Goal: Information Seeking & Learning: Learn about a topic

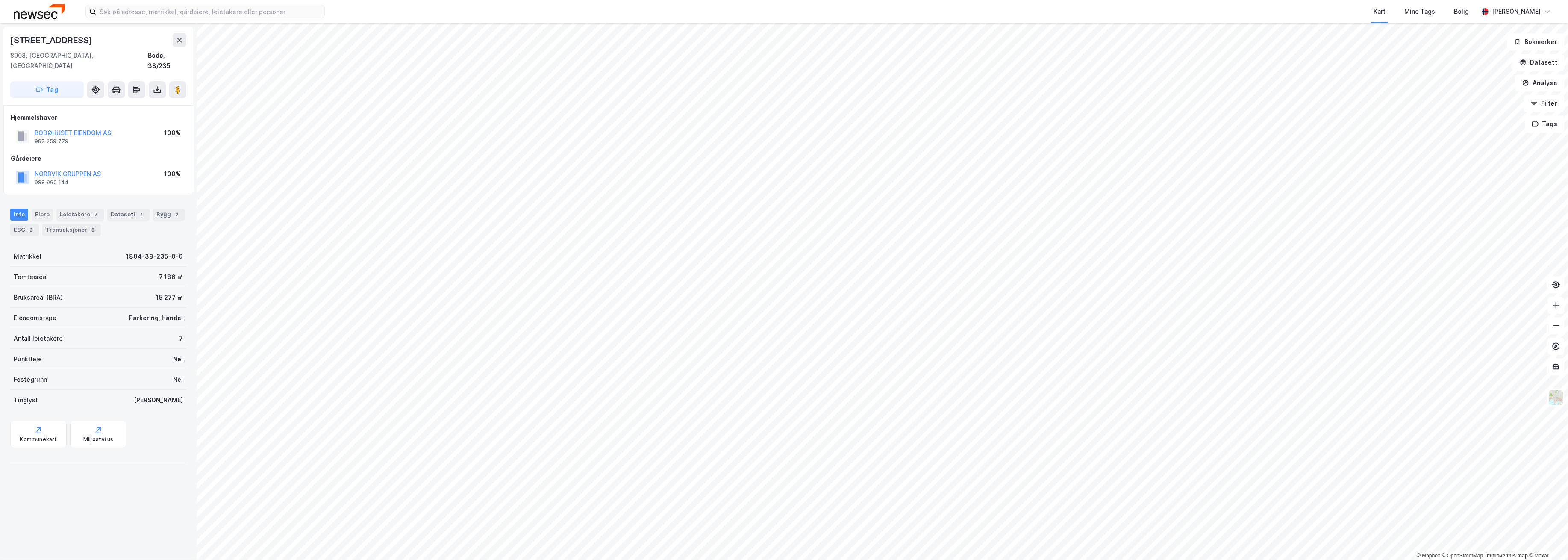
click at [928, 0] on html "Kart Mine Tags Bolig [PERSON_NAME] © Mapbox © OpenStreetMap Improve this map © …" at bounding box center [784, 280] width 1568 height 560
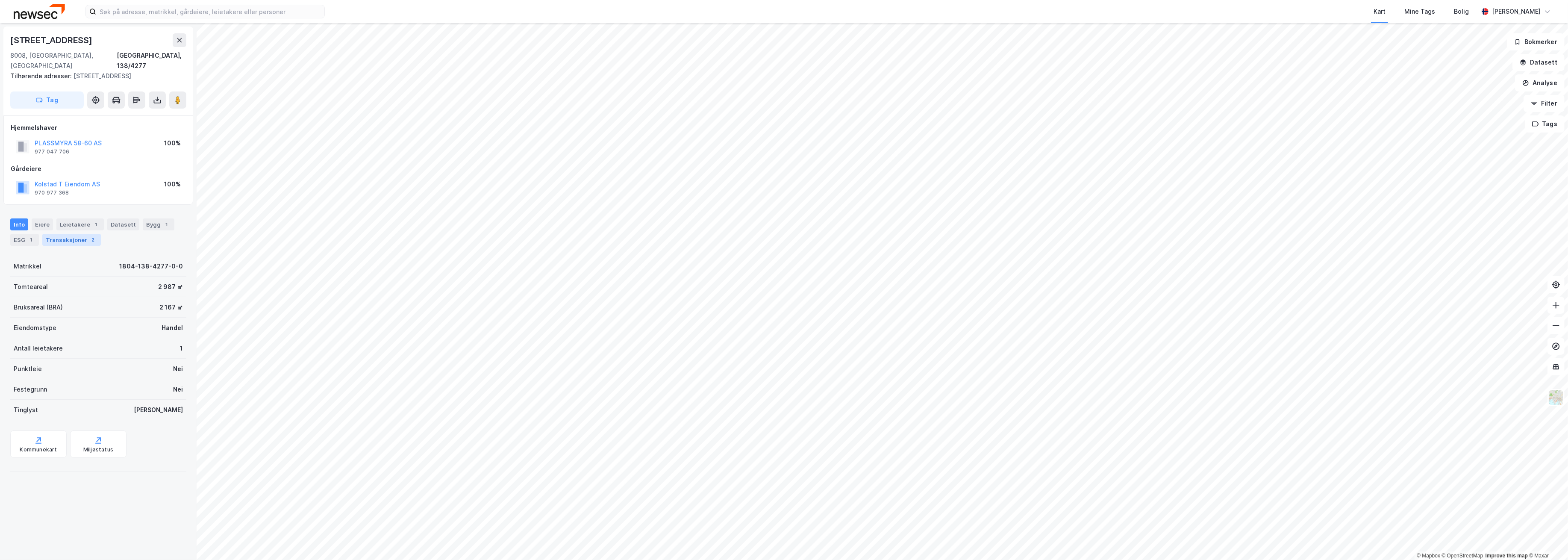
click at [60, 234] on div "Transaksjoner 2" at bounding box center [72, 240] width 58 height 12
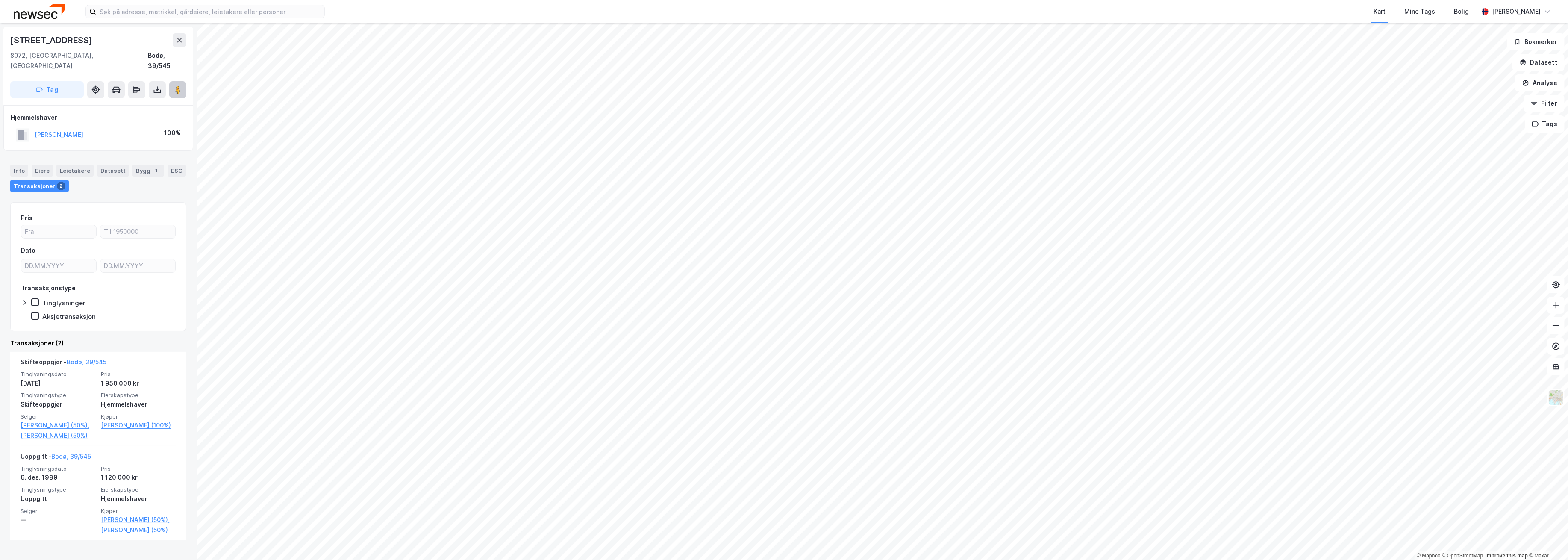
click at [174, 85] on button at bounding box center [178, 89] width 17 height 17
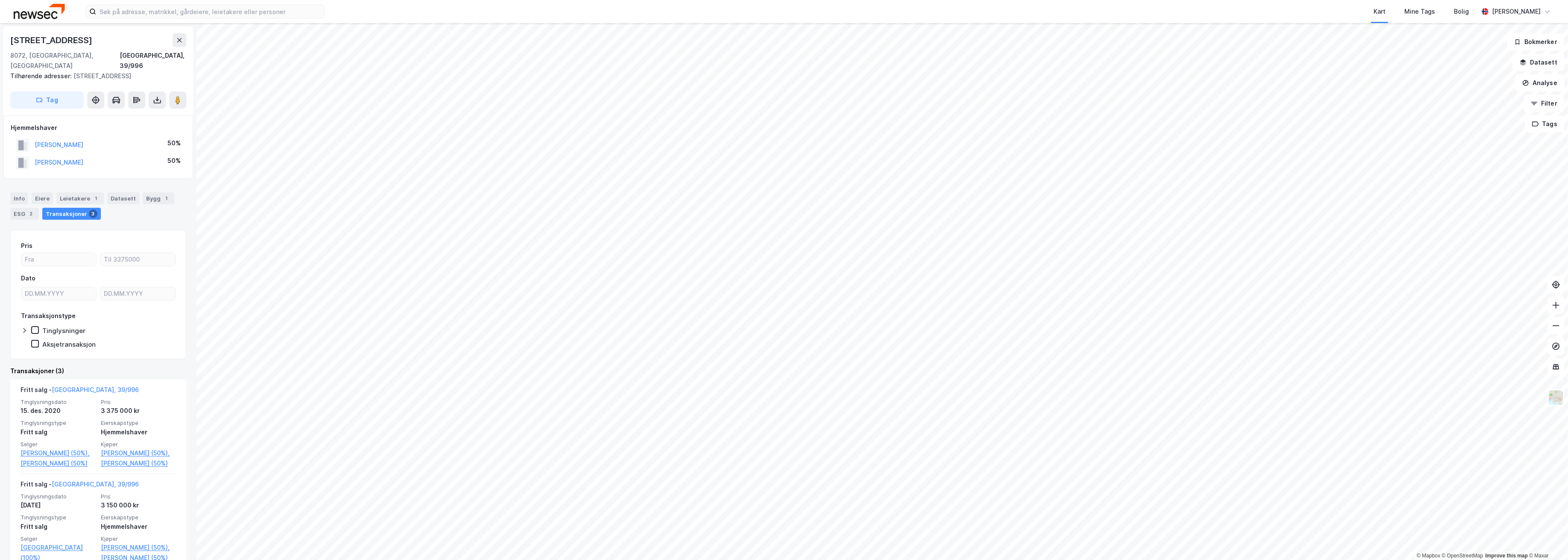
drag, startPoint x: 97, startPoint y: 155, endPoint x: 37, endPoint y: 157, distance: 60.0
click at [37, 157] on div "[PERSON_NAME] 50%" at bounding box center [99, 163] width 175 height 18
click at [98, 158] on div "[PERSON_NAME] 50%" at bounding box center [99, 163] width 175 height 18
drag, startPoint x: 101, startPoint y: 153, endPoint x: 32, endPoint y: 153, distance: 69.0
click at [32, 154] on div "[PERSON_NAME] 50%" at bounding box center [99, 163] width 175 height 18
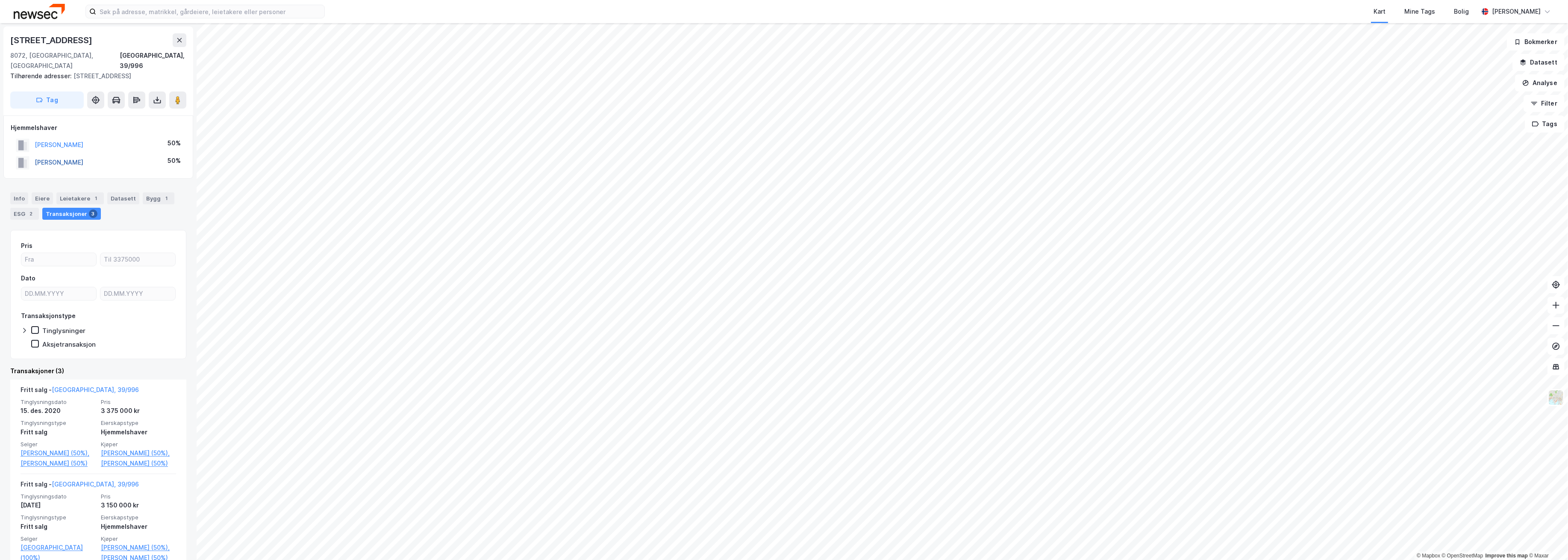
copy button "[PERSON_NAME]"
drag, startPoint x: 49, startPoint y: 146, endPoint x: 53, endPoint y: 151, distance: 6.4
click at [50, 156] on div "[PERSON_NAME]" at bounding box center [49, 163] width 68 height 14
drag, startPoint x: 54, startPoint y: 152, endPoint x: 306, endPoint y: 5, distance: 291.7
click at [0, 0] on button "[PERSON_NAME]" at bounding box center [0, 0] width 0 height 0
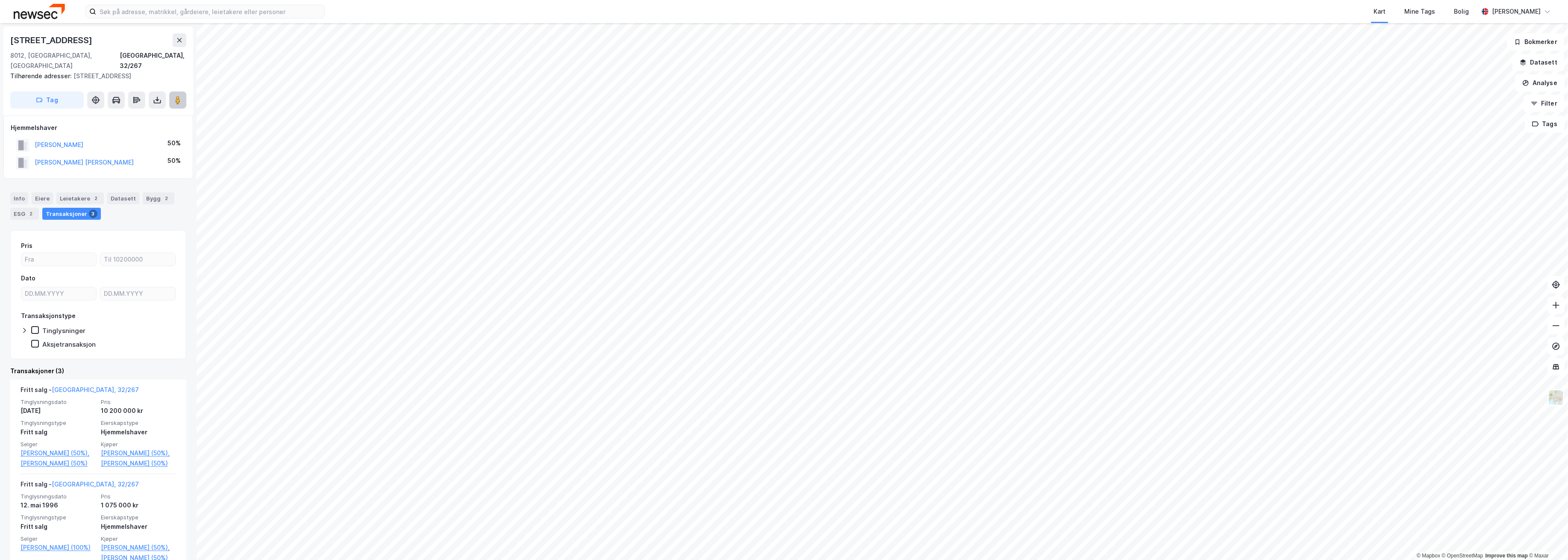
click at [177, 96] on image at bounding box center [178, 100] width 5 height 9
click at [481, 0] on html "Kart Mine Tags [PERSON_NAME] © Mapbox © OpenStreetMap Improve this map © [GEOGR…" at bounding box center [784, 280] width 1568 height 560
click at [132, 463] on link "[PERSON_NAME] (50%)" at bounding box center [139, 463] width 75 height 10
